Goal: Task Accomplishment & Management: Manage account settings

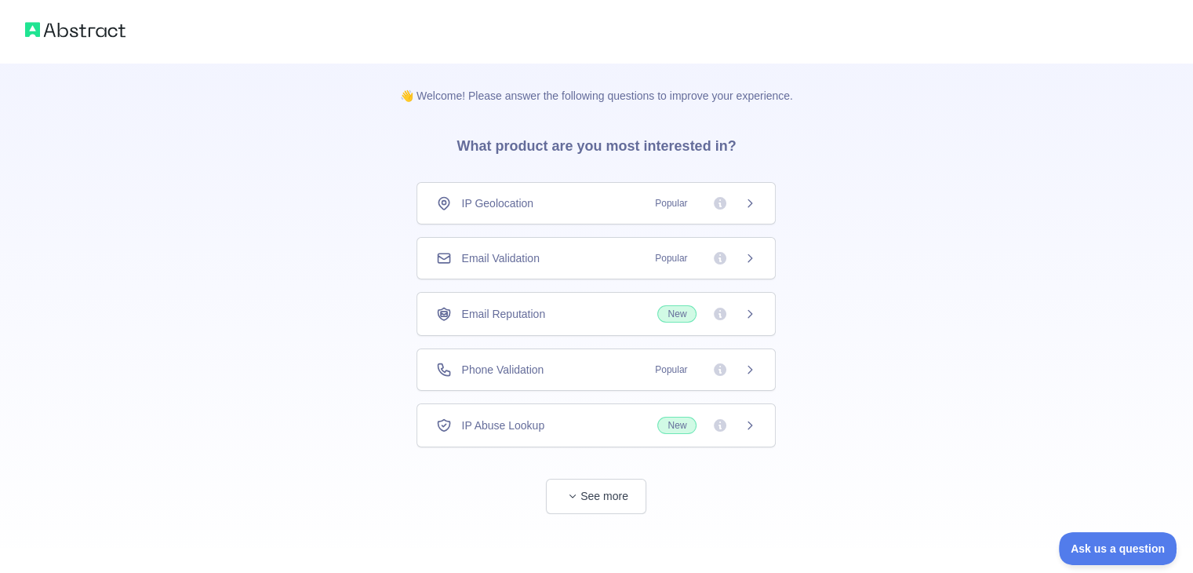
click at [723, 202] on icon at bounding box center [720, 203] width 13 height 13
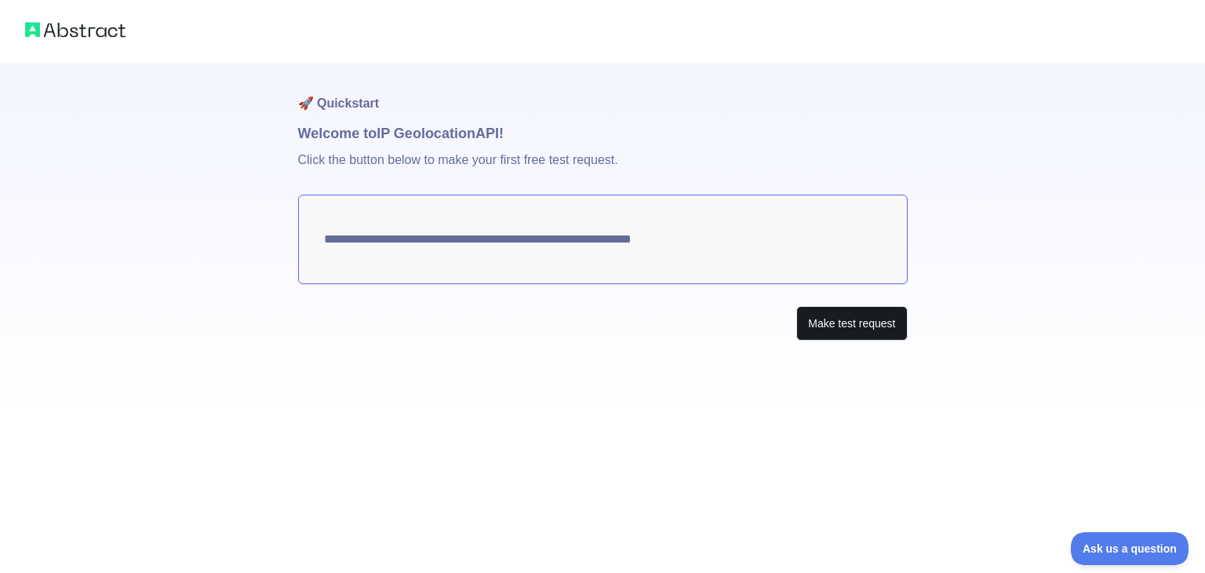
click at [848, 320] on button "Make test request" at bounding box center [851, 323] width 111 height 35
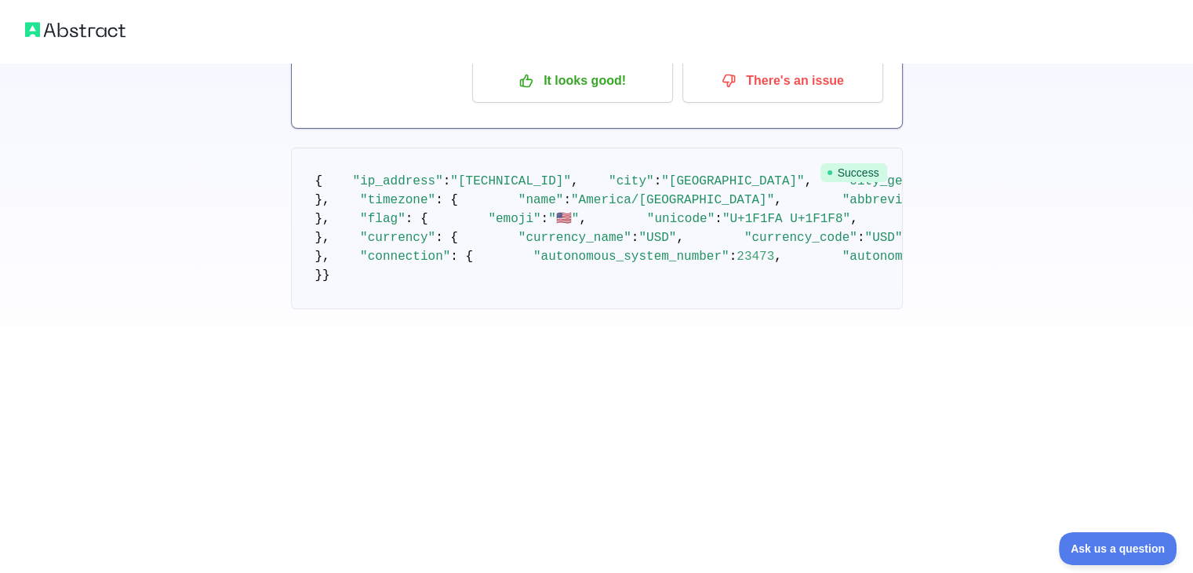
scroll to position [144, 0]
click at [619, 74] on p "It looks good!" at bounding box center [572, 80] width 177 height 27
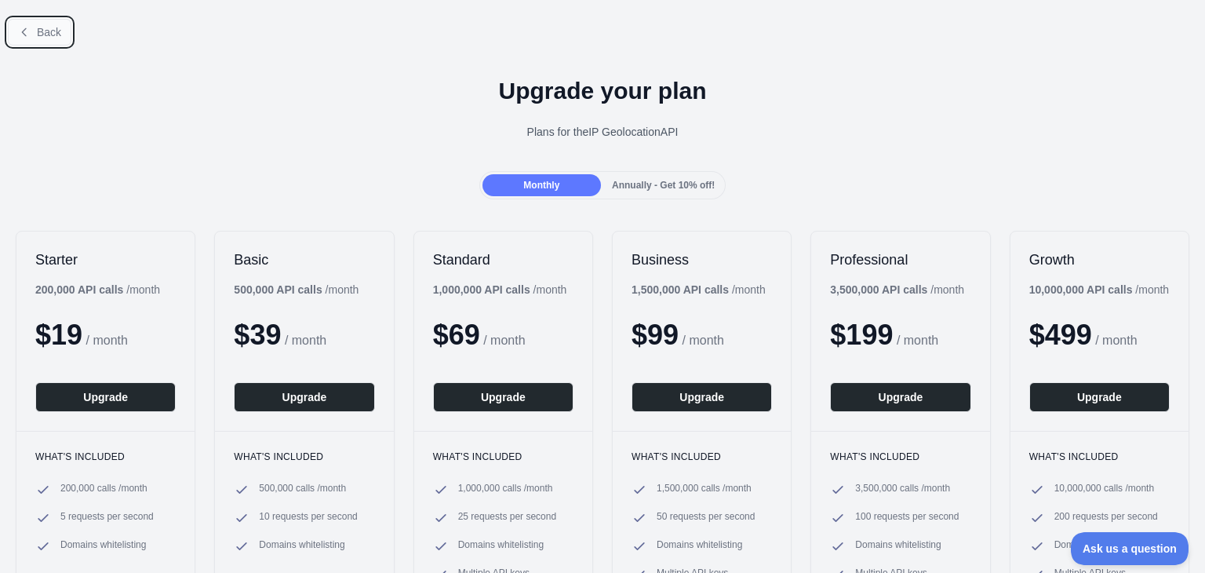
click at [42, 32] on span "Back" at bounding box center [49, 32] width 24 height 13
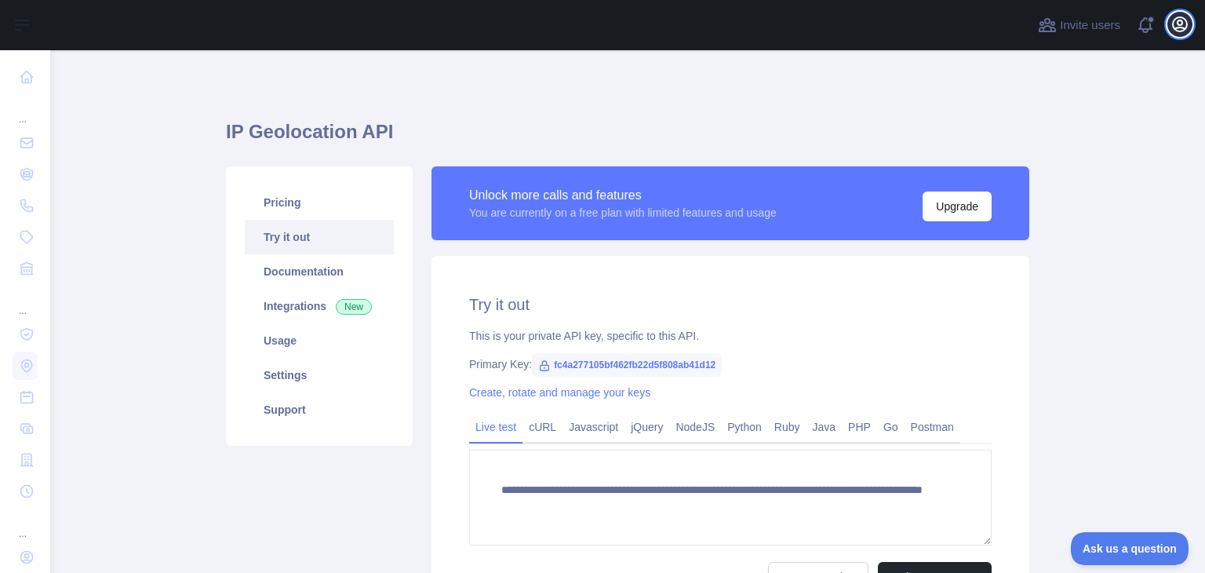
click at [1178, 31] on icon "button" at bounding box center [1180, 24] width 14 height 14
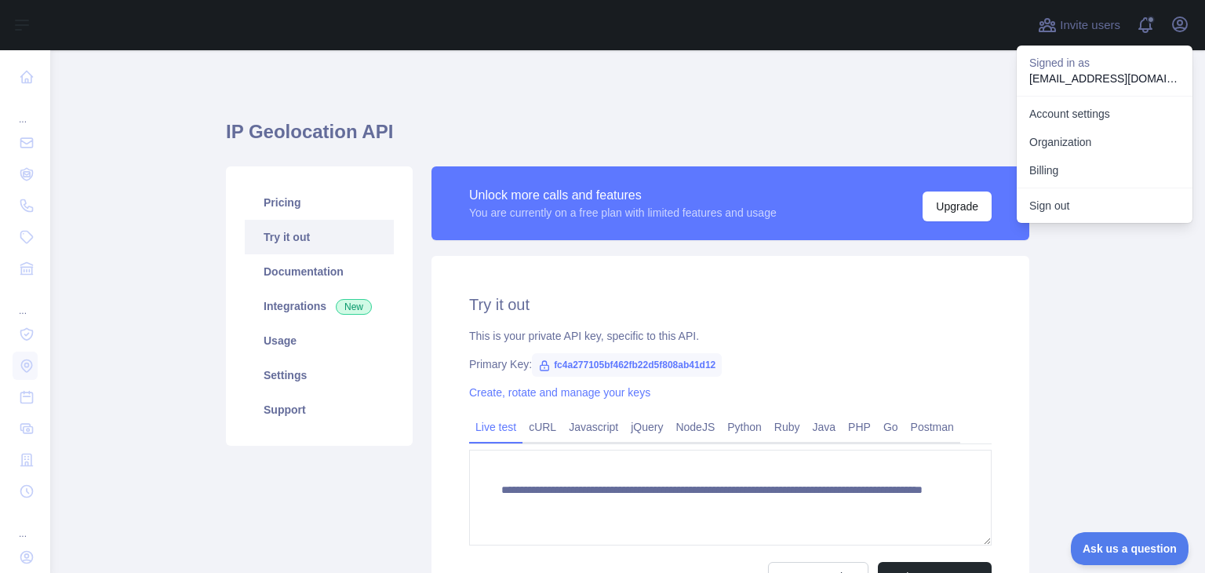
click at [1098, 114] on link "Account settings" at bounding box center [1105, 114] width 176 height 28
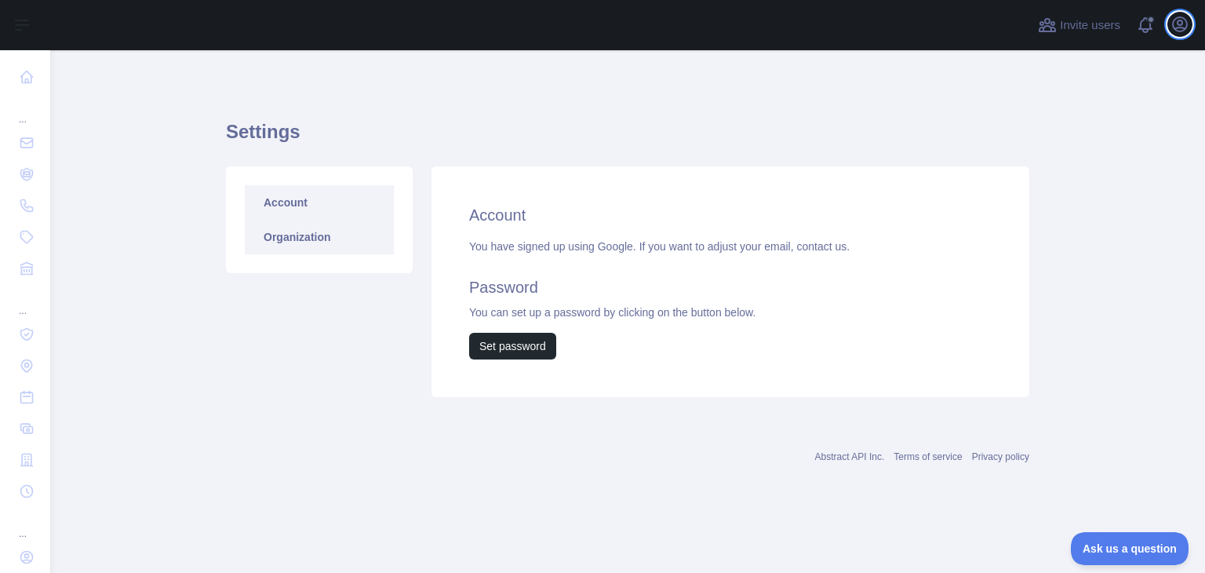
click at [348, 247] on link "Organization" at bounding box center [319, 237] width 149 height 35
